Goal: Information Seeking & Learning: Learn about a topic

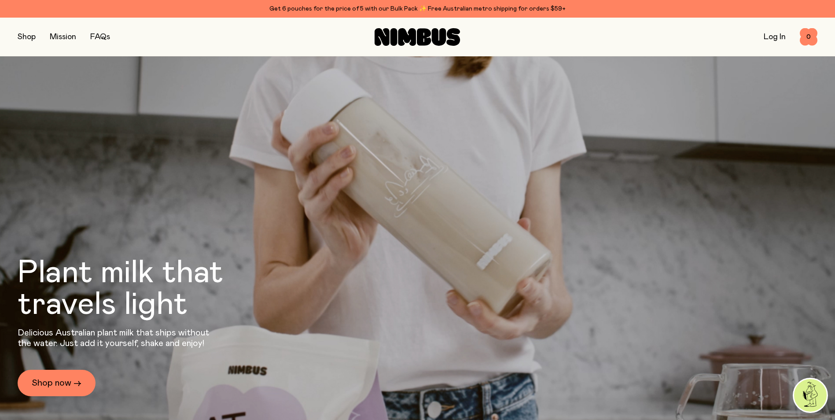
click at [65, 37] on link "Mission" at bounding box center [63, 37] width 26 height 8
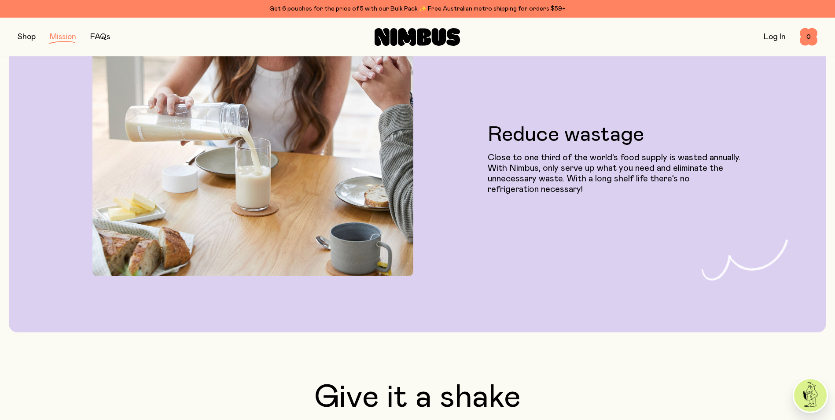
scroll to position [1188, 0]
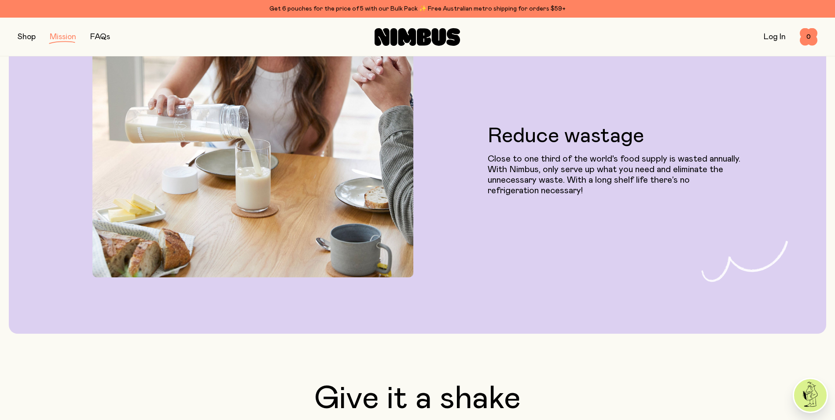
click at [30, 39] on button "button" at bounding box center [27, 37] width 18 height 12
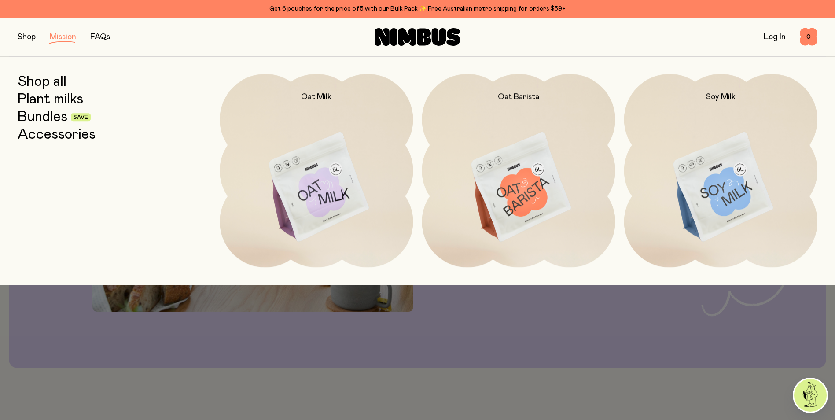
scroll to position [1144, 0]
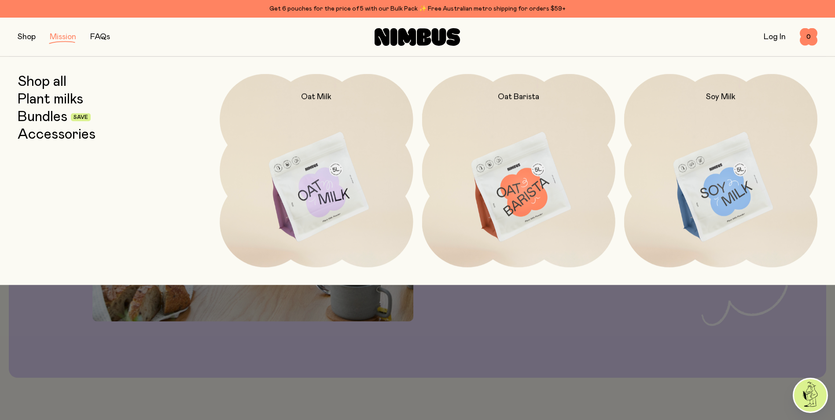
click at [94, 37] on link "FAQs" at bounding box center [100, 37] width 20 height 8
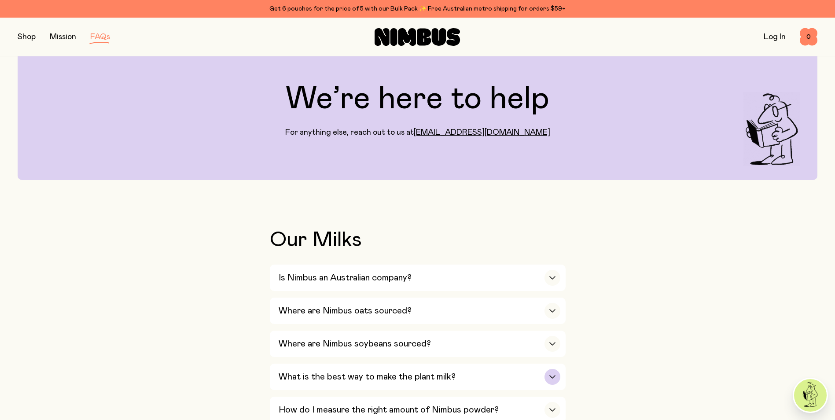
scroll to position [132, 0]
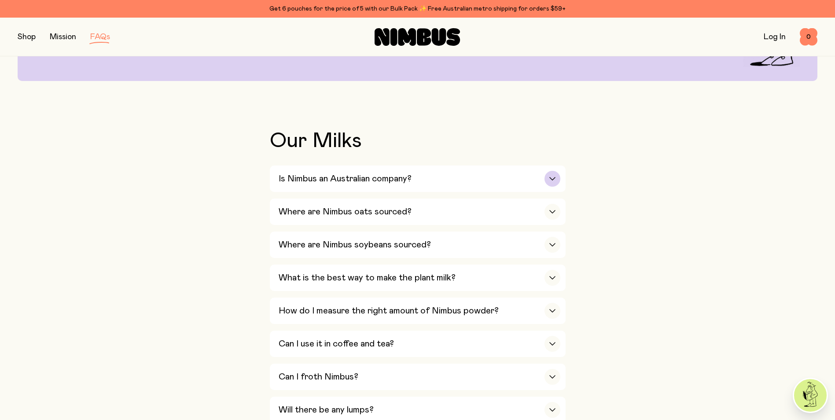
click at [551, 178] on icon "button" at bounding box center [552, 179] width 7 height 4
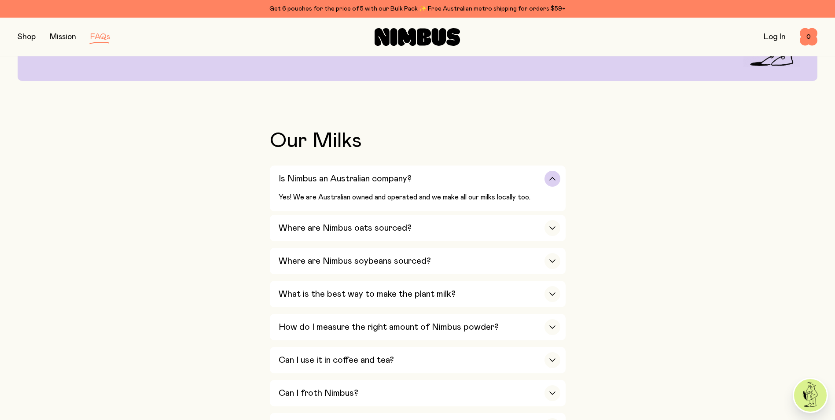
click at [551, 178] on icon "button" at bounding box center [552, 179] width 7 height 4
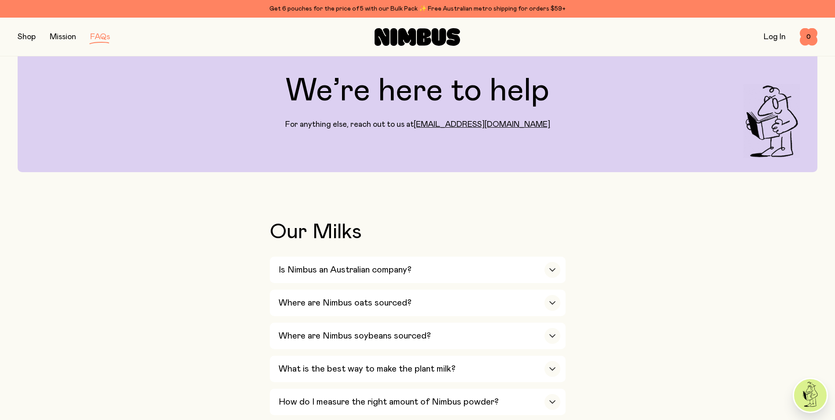
scroll to position [0, 0]
